Goal: Information Seeking & Learning: Learn about a topic

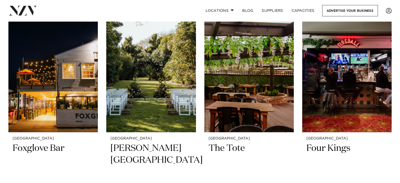
scroll to position [2086, 0]
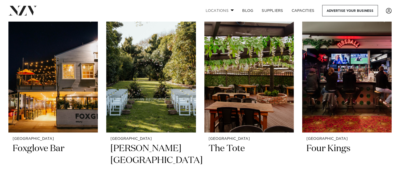
click at [233, 9] on span at bounding box center [232, 10] width 3 height 2
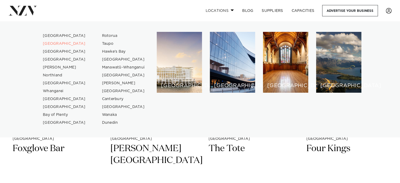
click at [233, 9] on span at bounding box center [232, 10] width 3 height 2
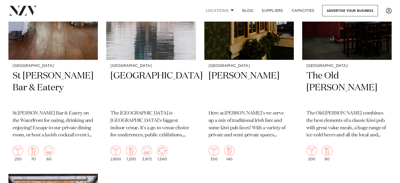
scroll to position [2393, 0]
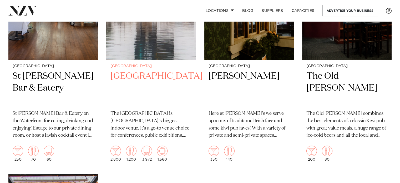
click at [172, 47] on img at bounding box center [150, 0] width 89 height 120
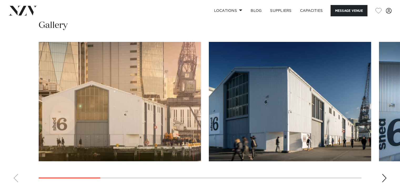
scroll to position [543, 0]
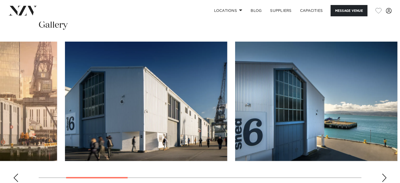
click at [163, 96] on img "2 / 10" at bounding box center [146, 101] width 162 height 119
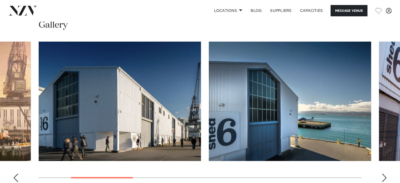
click at [209, 118] on img "3 / 10" at bounding box center [290, 101] width 162 height 119
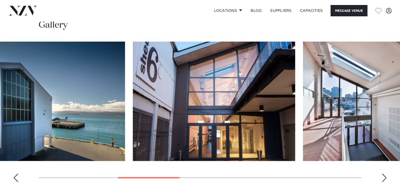
click at [159, 85] on img "4 / 10" at bounding box center [214, 101] width 162 height 119
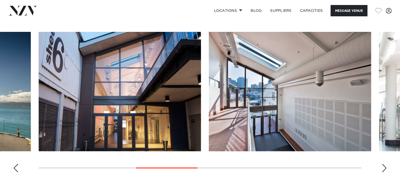
scroll to position [553, 0]
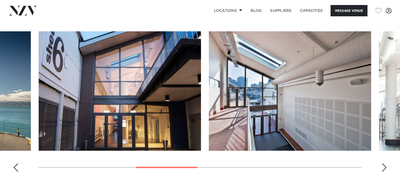
click at [209, 93] on img "5 / 10" at bounding box center [290, 90] width 162 height 119
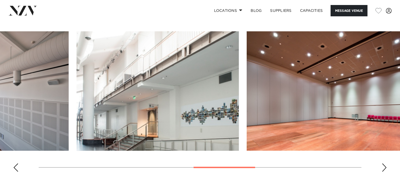
click at [167, 91] on img "6 / 10" at bounding box center [158, 90] width 162 height 119
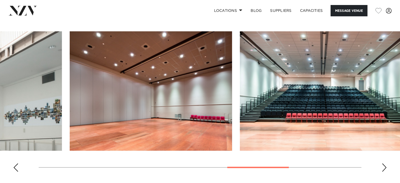
click at [108, 87] on img "7 / 10" at bounding box center [151, 90] width 162 height 119
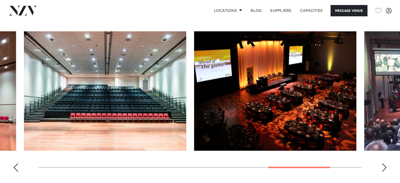
click at [29, 82] on img "8 / 10" at bounding box center [105, 90] width 162 height 119
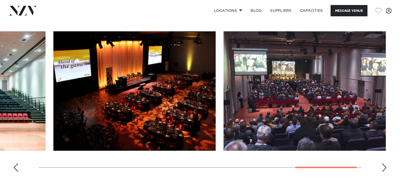
click at [23, 76] on swiper-container at bounding box center [200, 103] width 400 height 145
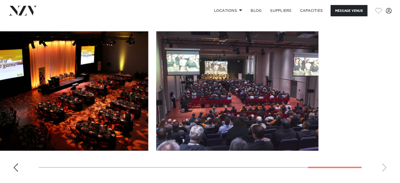
click at [164, 94] on img "10 / 10" at bounding box center [237, 90] width 162 height 119
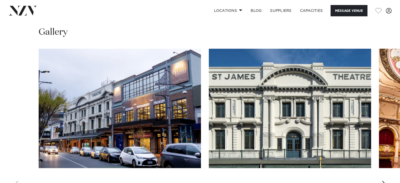
scroll to position [546, 0]
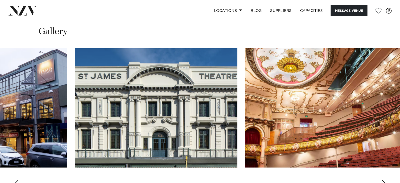
click at [123, 65] on img "2 / 9" at bounding box center [156, 107] width 162 height 119
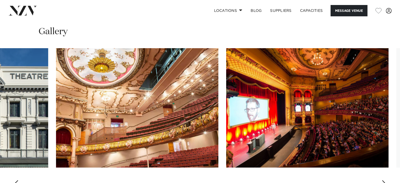
click at [96, 58] on img "3 / 9" at bounding box center [137, 107] width 162 height 119
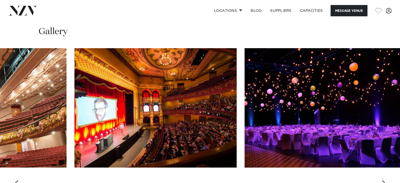
click at [141, 58] on img "4 / 9" at bounding box center [155, 107] width 162 height 119
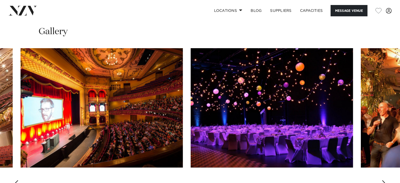
click at [191, 69] on img "5 / 9" at bounding box center [272, 107] width 162 height 119
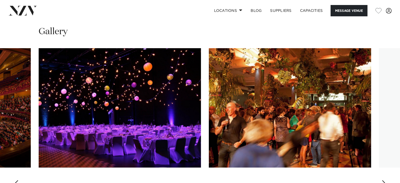
click at [209, 79] on img "6 / 9" at bounding box center [290, 107] width 162 height 119
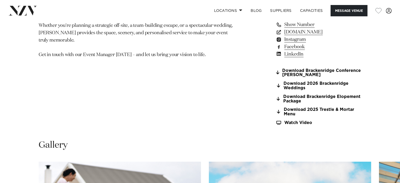
scroll to position [577, 0]
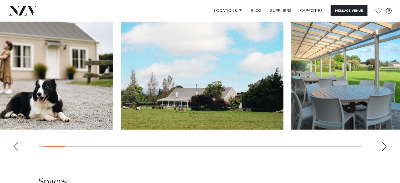
click at [121, 72] on img "2 / 30" at bounding box center [202, 69] width 162 height 119
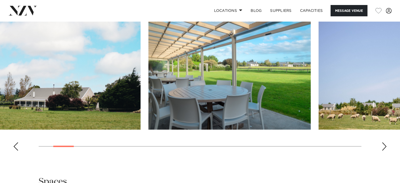
click at [148, 77] on img "3 / 30" at bounding box center [229, 69] width 162 height 119
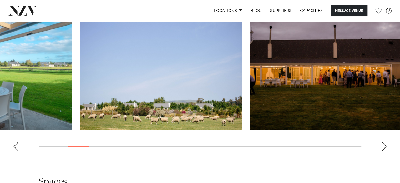
click at [115, 82] on img "4 / 30" at bounding box center [161, 69] width 162 height 119
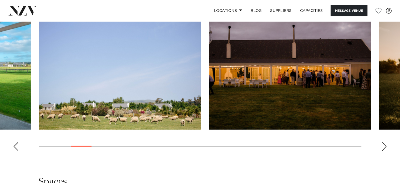
click at [209, 81] on img "5 / 30" at bounding box center [290, 69] width 162 height 119
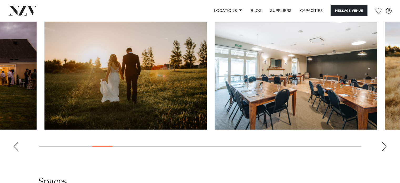
click at [44, 69] on img "6 / 30" at bounding box center [125, 69] width 162 height 119
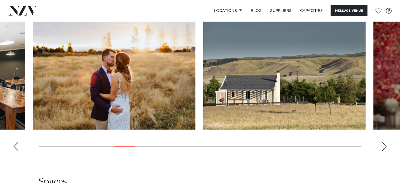
click at [0, 78] on swiper-container at bounding box center [200, 82] width 400 height 145
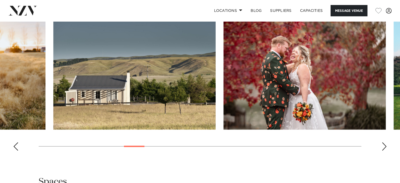
click at [73, 96] on img "9 / 30" at bounding box center [134, 69] width 162 height 119
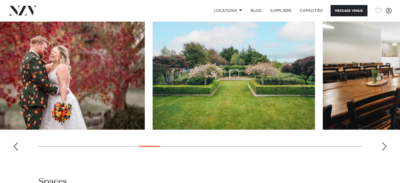
click at [17, 82] on swiper-container at bounding box center [200, 82] width 400 height 145
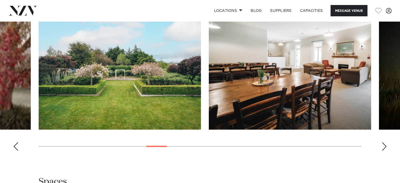
scroll to position [555, 0]
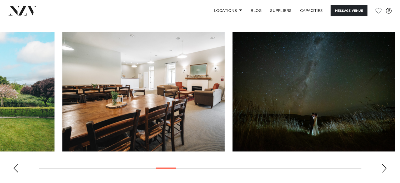
click at [82, 86] on img "12 / 30" at bounding box center [143, 91] width 162 height 119
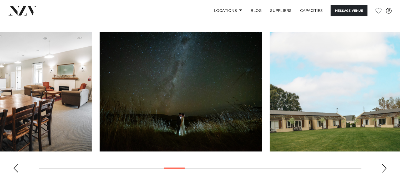
click at [0, 0] on slot at bounding box center [0, 0] width 0 height 0
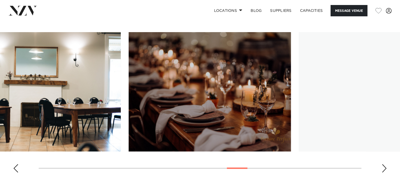
click at [0, 109] on img "18 / 30" at bounding box center [39, 91] width 162 height 119
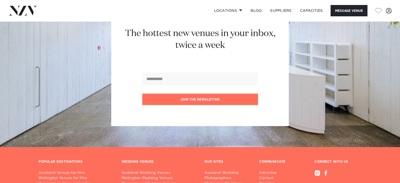
scroll to position [1398, 0]
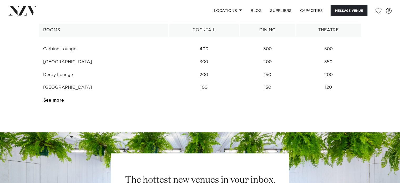
scroll to position [700, 0]
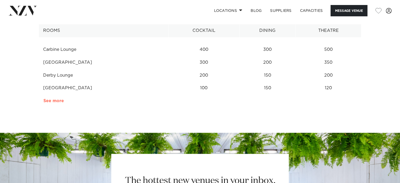
click at [51, 99] on link "See more" at bounding box center [63, 101] width 41 height 4
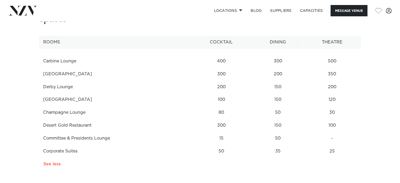
scroll to position [662, 0]
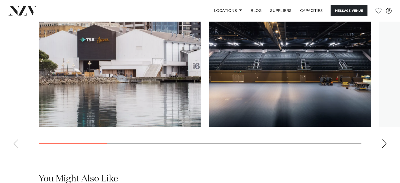
scroll to position [520, 0]
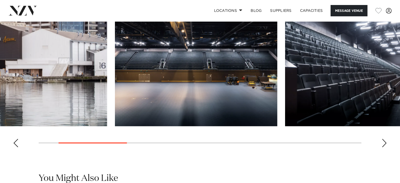
click at [115, 69] on img "2 / 9" at bounding box center [196, 66] width 162 height 119
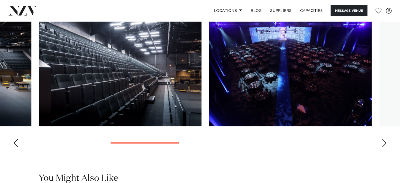
click at [39, 66] on img "3 / 9" at bounding box center [120, 66] width 162 height 119
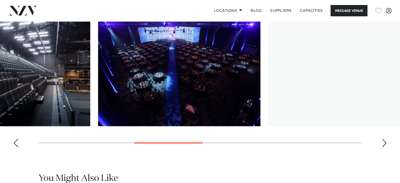
click at [98, 52] on img "4 / 9" at bounding box center [179, 66] width 162 height 119
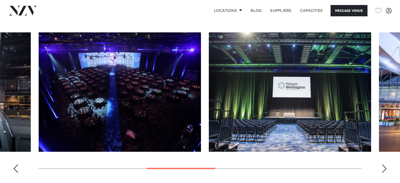
scroll to position [494, 0]
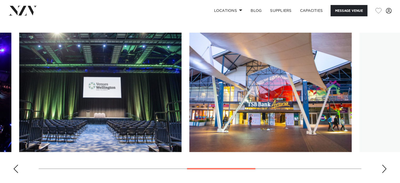
click at [111, 73] on img "5 / 9" at bounding box center [100, 92] width 162 height 119
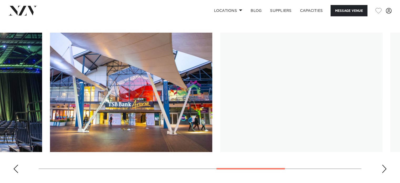
click at [68, 69] on img "6 / 9" at bounding box center [131, 92] width 162 height 119
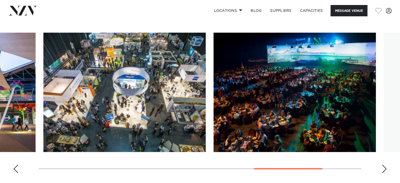
click at [136, 65] on img "7 / 9" at bounding box center [124, 92] width 162 height 119
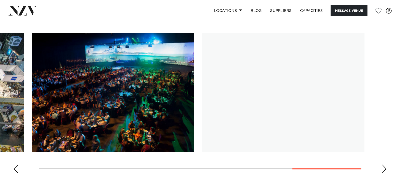
click at [106, 59] on img "8 / 9" at bounding box center [113, 92] width 162 height 119
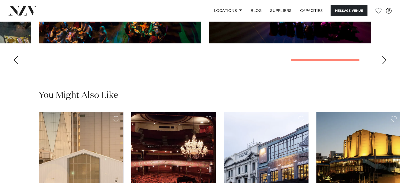
scroll to position [700, 0]
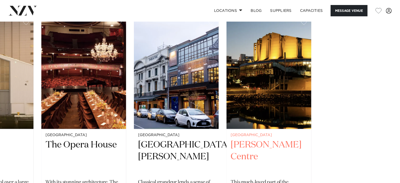
click at [0, 0] on slot "Wellington Shed 6 Shed 6 gives you control over a large space. Host a concert i…" at bounding box center [0, 0] width 0 height 0
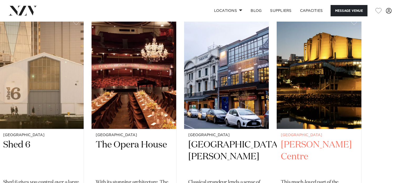
click at [293, 68] on img "4 / 4" at bounding box center [319, 72] width 85 height 114
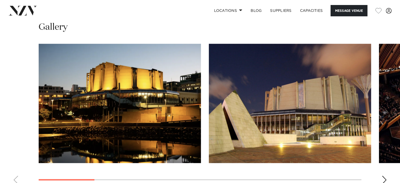
scroll to position [569, 0]
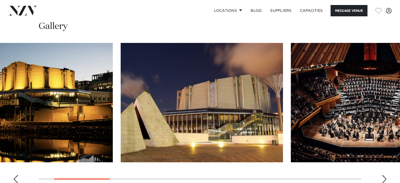
click at [156, 73] on img "2 / 11" at bounding box center [202, 102] width 162 height 119
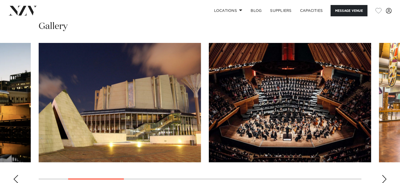
click at [209, 63] on img "3 / 11" at bounding box center [290, 102] width 162 height 119
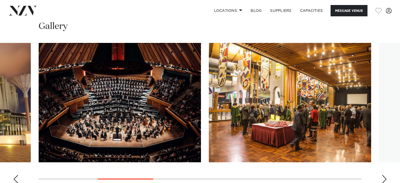
click at [209, 67] on img "4 / 11" at bounding box center [290, 102] width 162 height 119
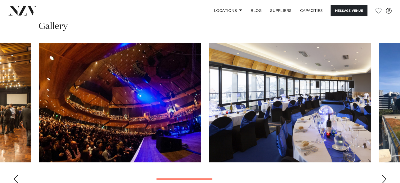
click at [209, 76] on img "6 / 11" at bounding box center [290, 102] width 162 height 119
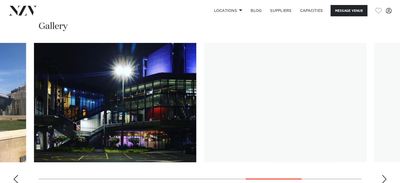
click at [23, 68] on swiper-container at bounding box center [200, 115] width 400 height 145
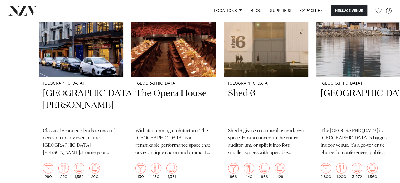
scroll to position [967, 0]
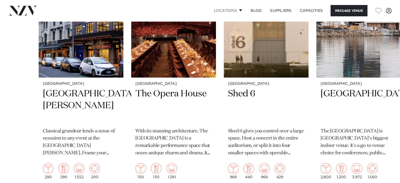
click at [239, 9] on span at bounding box center [240, 10] width 3 height 2
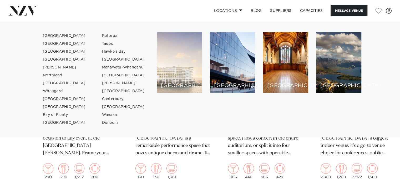
click at [167, 67] on div "[GEOGRAPHIC_DATA]" at bounding box center [179, 62] width 45 height 61
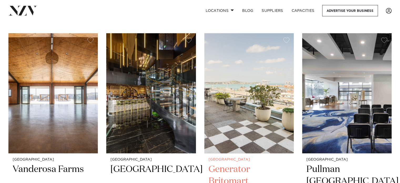
scroll to position [449, 0]
click at [305, 10] on link "Capacities" at bounding box center [303, 10] width 31 height 11
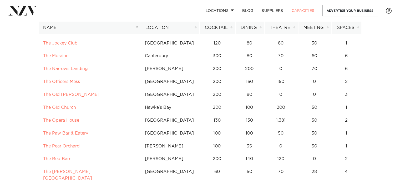
scroll to position [3447, 0]
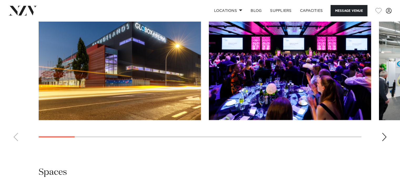
scroll to position [537, 0]
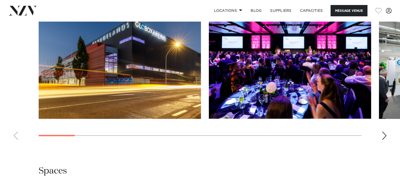
click at [0, 0] on slot at bounding box center [0, 0] width 0 height 0
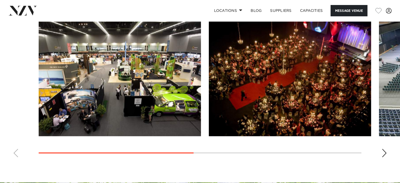
scroll to position [411, 0]
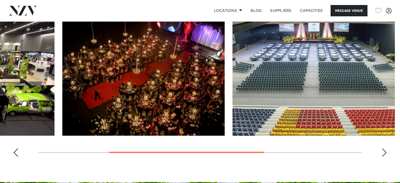
click at [106, 71] on img "2 / 4" at bounding box center [143, 75] width 162 height 119
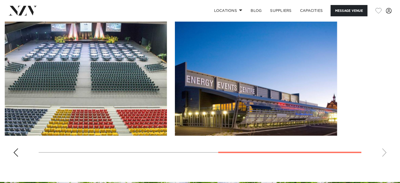
click at [11, 42] on img "3 / 4" at bounding box center [86, 75] width 162 height 119
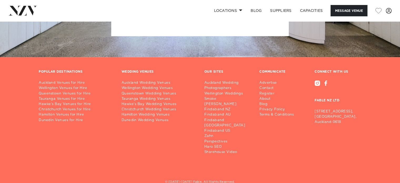
scroll to position [700, 0]
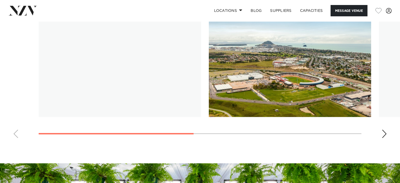
scroll to position [429, 0]
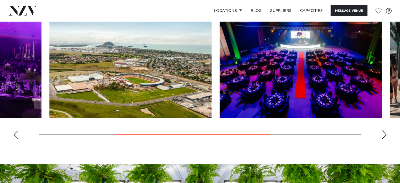
click at [49, 75] on img "2 / 4" at bounding box center [130, 57] width 162 height 119
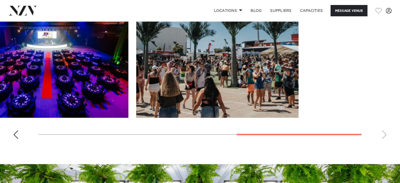
click at [0, 72] on img "3 / 4" at bounding box center [47, 57] width 162 height 119
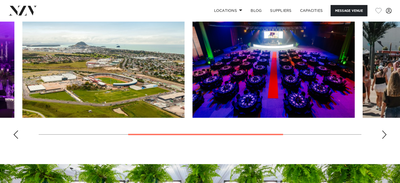
click at [324, 46] on img "3 / 4" at bounding box center [274, 57] width 162 height 119
